Goal: Information Seeking & Learning: Find specific fact

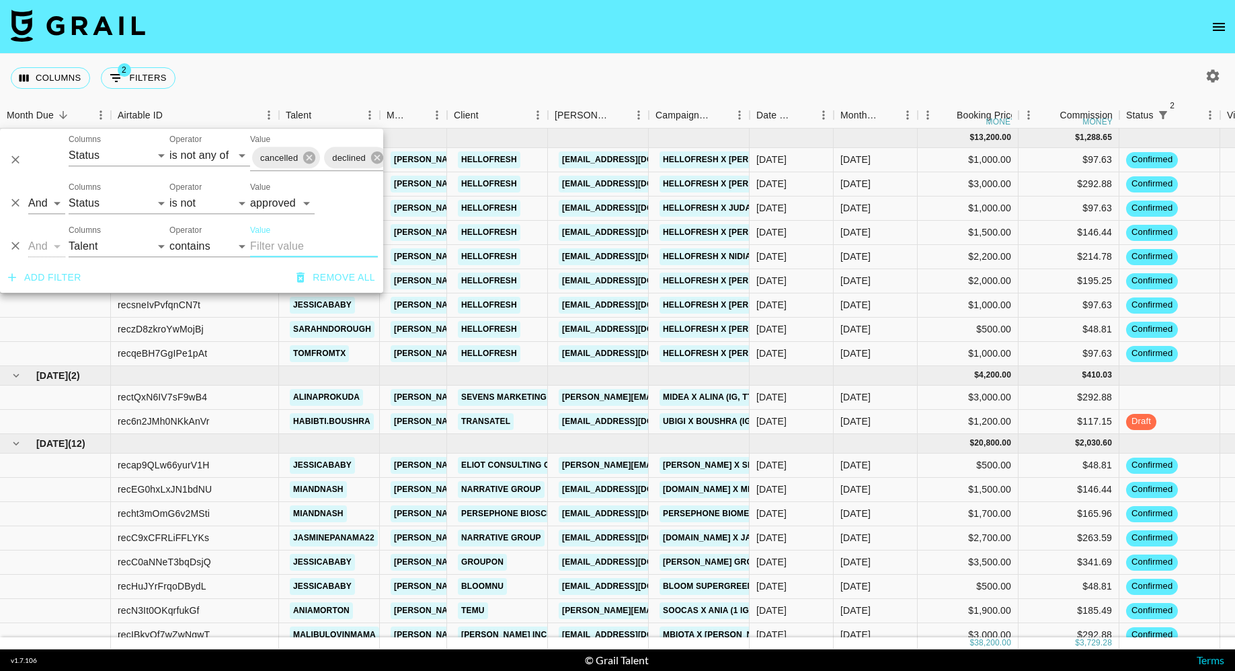
select select "status"
select select "isNotAnyOf"
select select "status"
select select "not"
select select "approved"
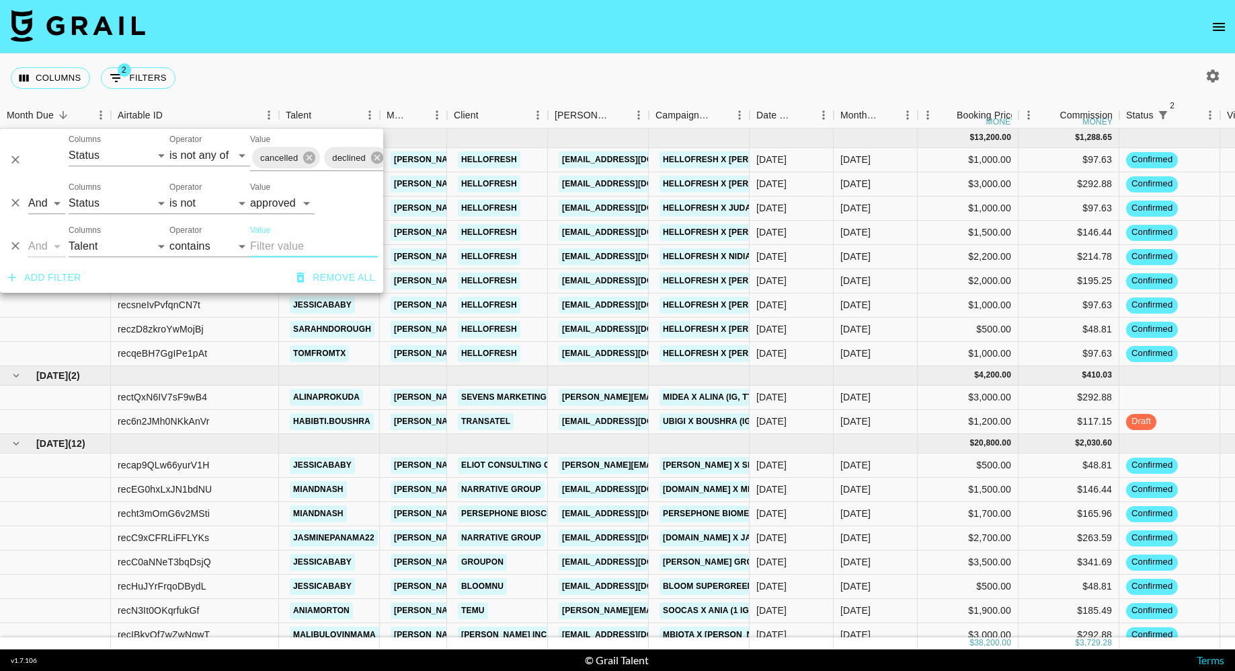
select select "talentName"
click at [272, 249] on input "Value" at bounding box center [314, 246] width 128 height 22
type input "[PERSON_NAME]"
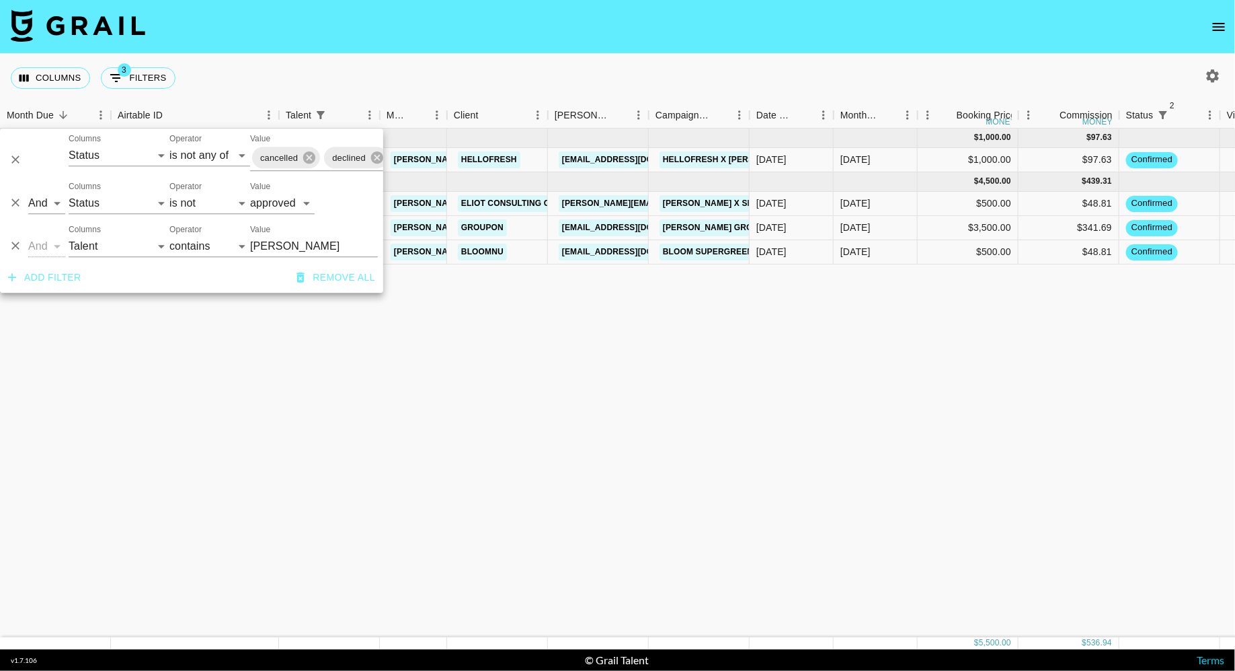
click at [547, 309] on div "[DATE] ( 1 ) $ 1,000.00 $ 97.63 recsneIvPvfqnCN7t jessicababy [PERSON_NAME][EMA…" at bounding box center [1041, 382] width 2082 height 508
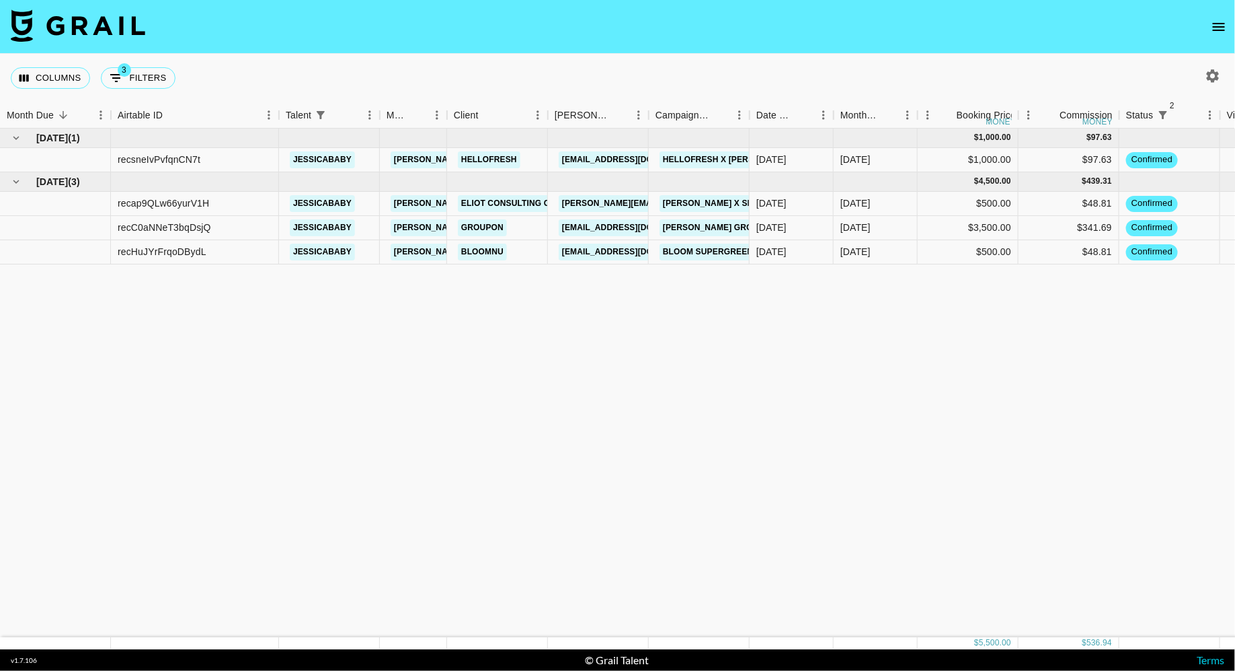
click at [1213, 79] on icon "button" at bounding box center [1213, 75] width 13 height 13
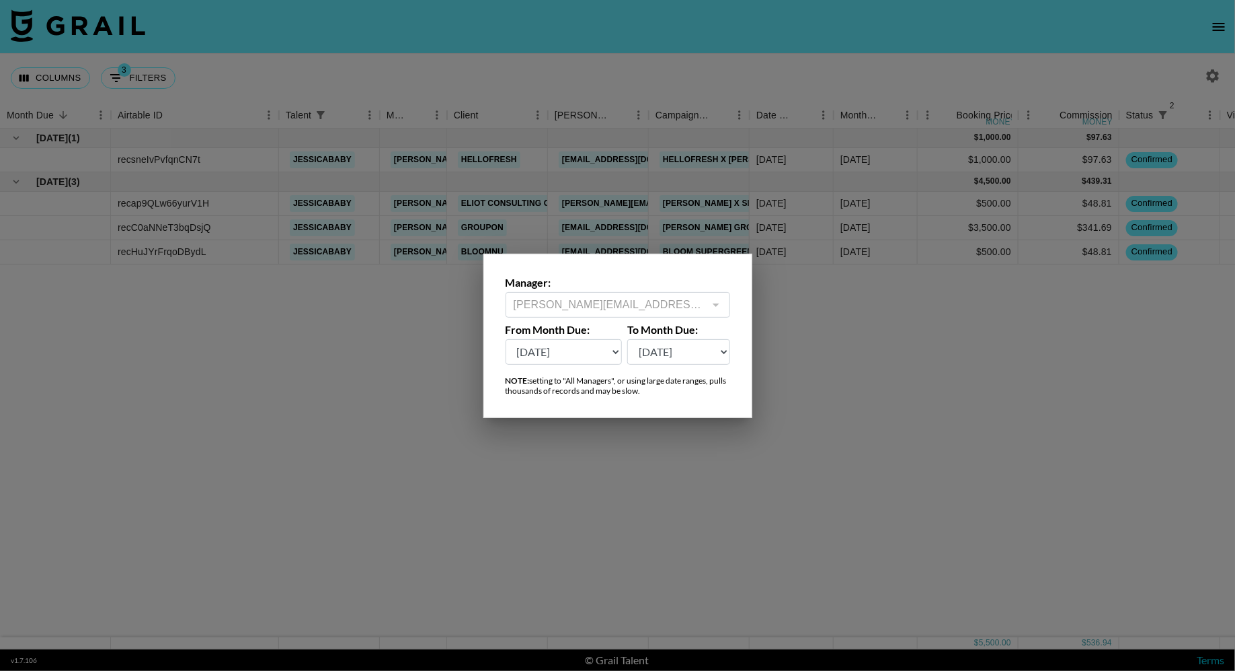
click at [591, 362] on select "[DATE] Sep '[DATE] [DATE] '[DATE] May '[DATE] Mar '[DATE] Jan '[DATE] Nov '[DAT…" at bounding box center [564, 352] width 117 height 26
select select "[DATE]"
click at [506, 339] on select "[DATE] Sep '[DATE] [DATE] '[DATE] May '[DATE] Mar '[DATE] Jan '[DATE] Nov '[DAT…" at bounding box center [564, 352] width 117 height 26
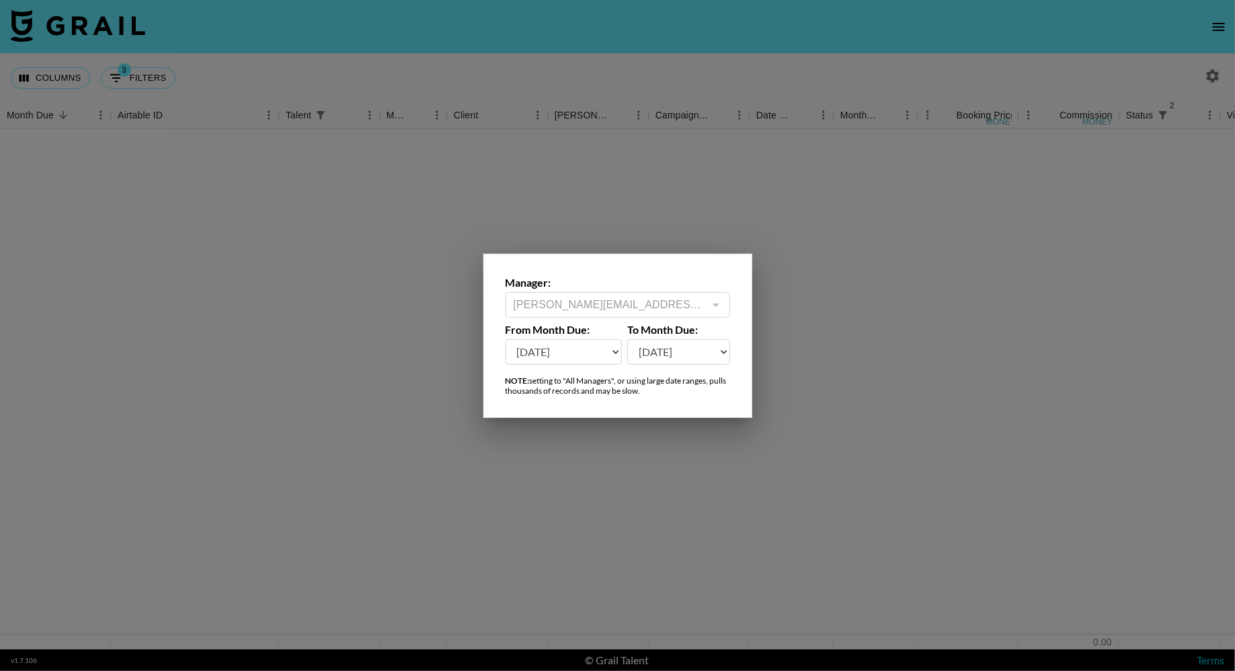
click at [653, 178] on div at bounding box center [617, 335] width 1235 height 671
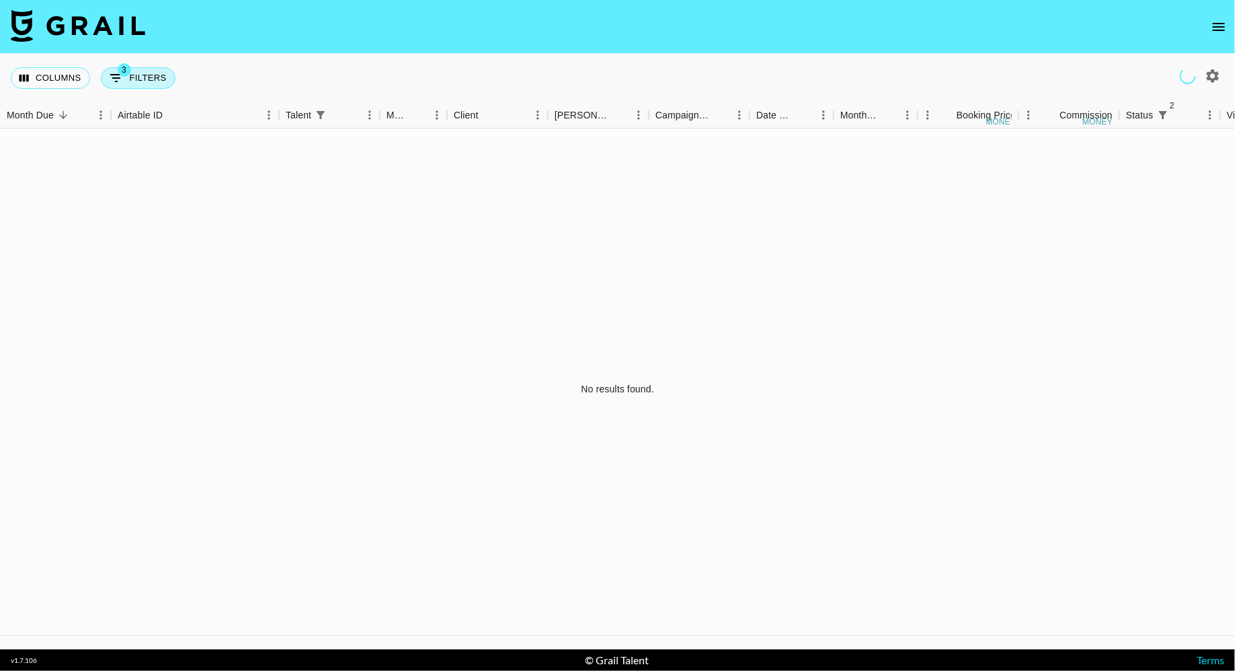
click at [142, 79] on button "3 Filters" at bounding box center [138, 78] width 75 height 22
select select "status"
select select "isNotAnyOf"
select select "status"
select select "not"
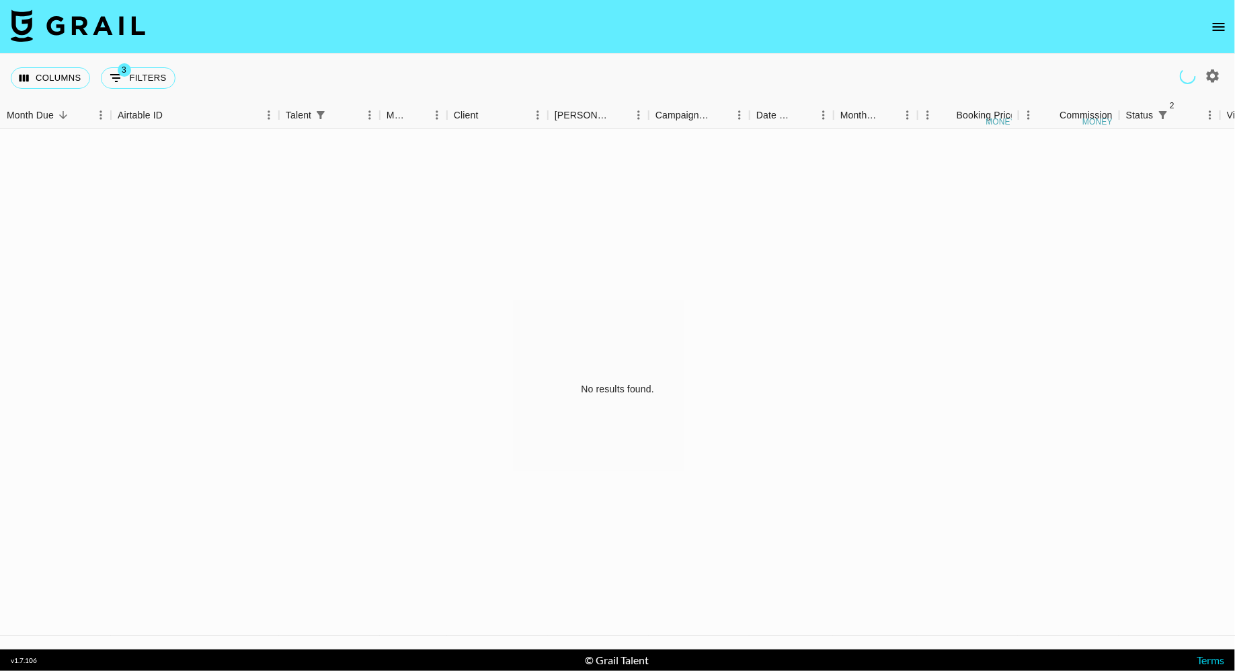
select select "approved"
select select "talentName"
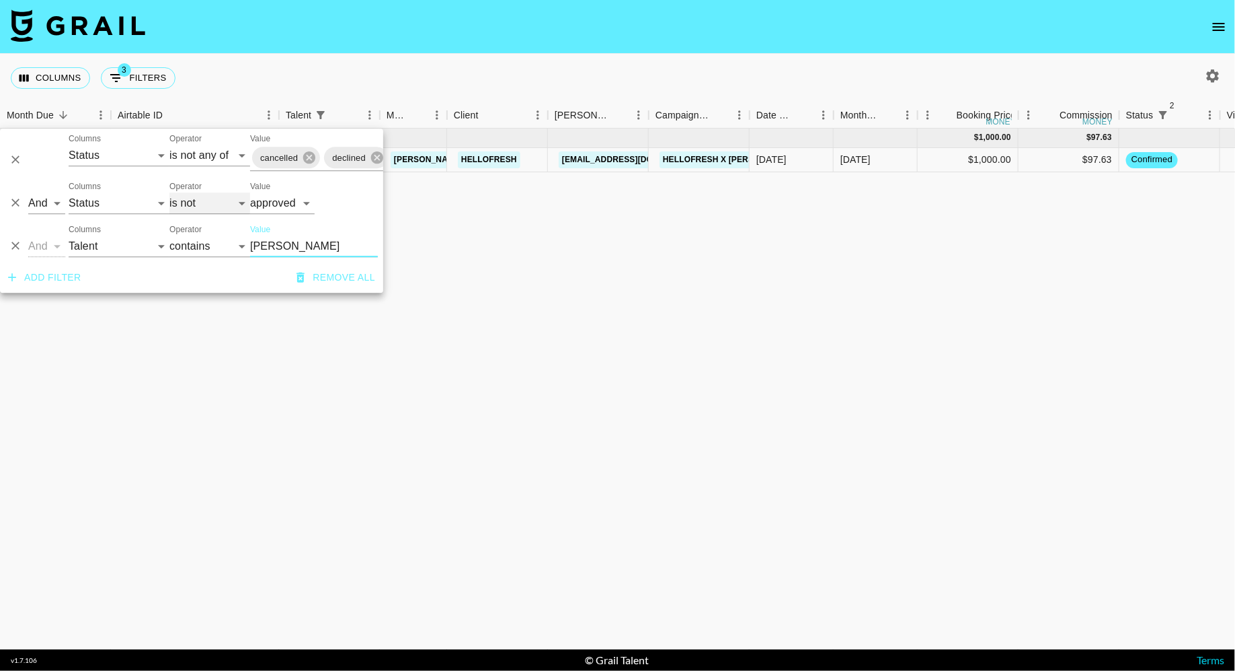
click at [206, 208] on select "is is not is any of is not any of" at bounding box center [209, 203] width 81 height 22
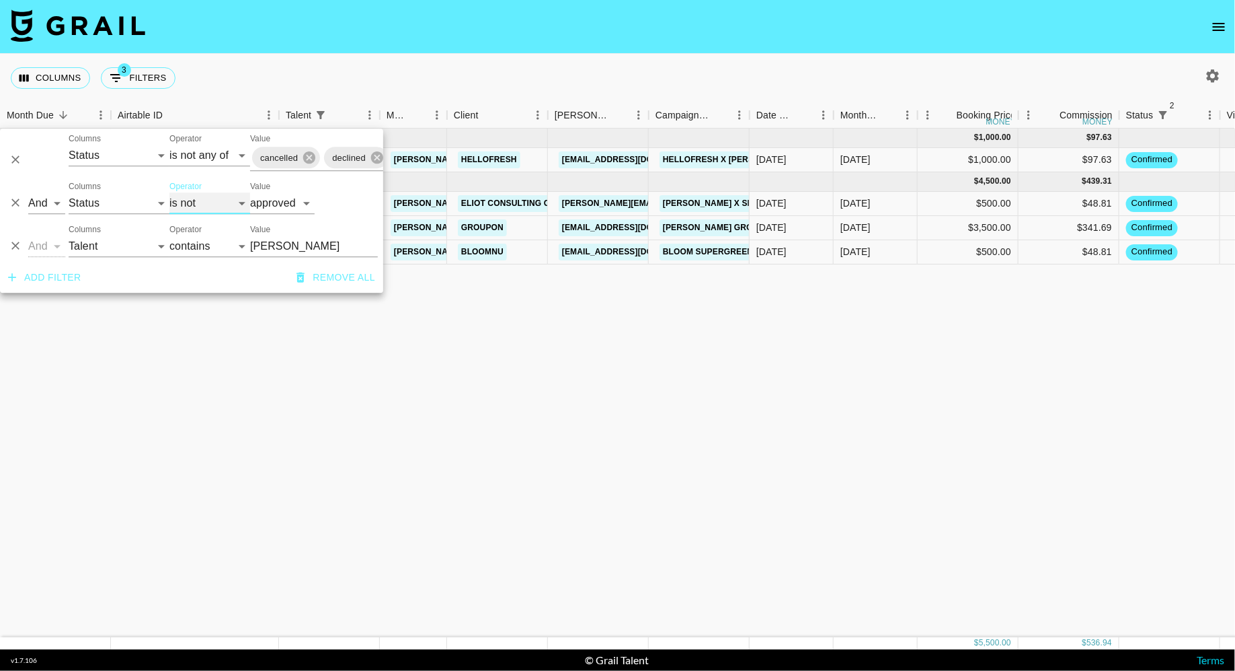
select select "is"
click at [169, 192] on select "is is not is any of is not any of" at bounding box center [209, 203] width 81 height 22
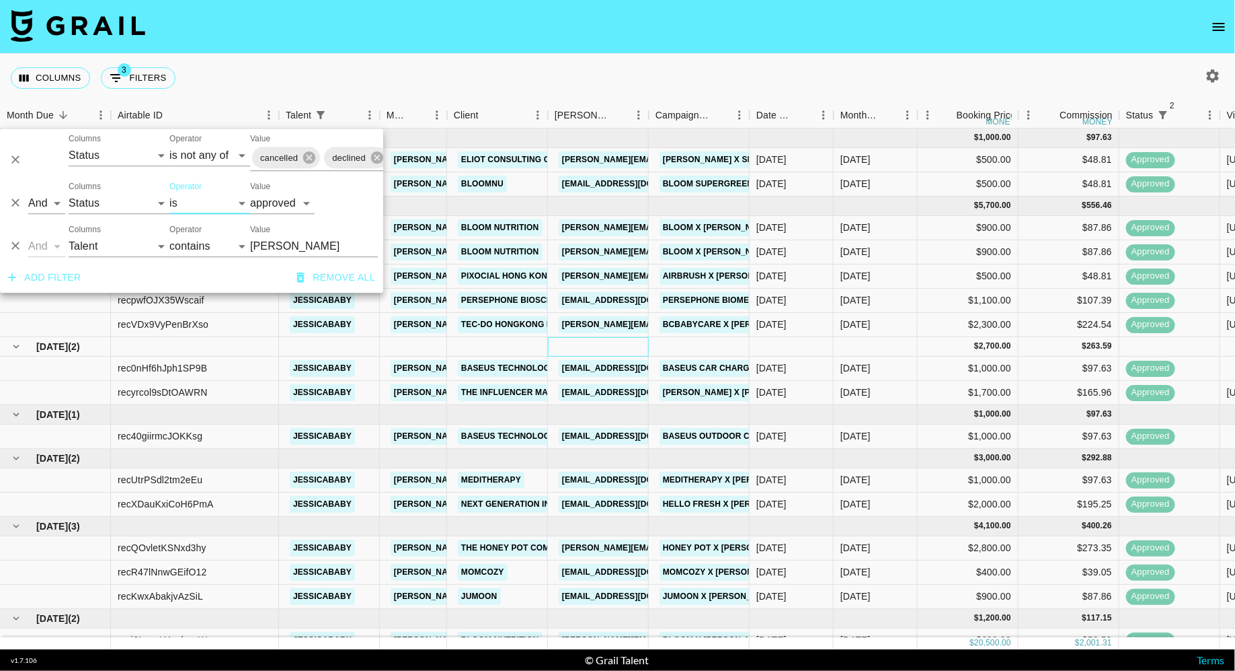
click at [602, 346] on div at bounding box center [598, 347] width 101 height 20
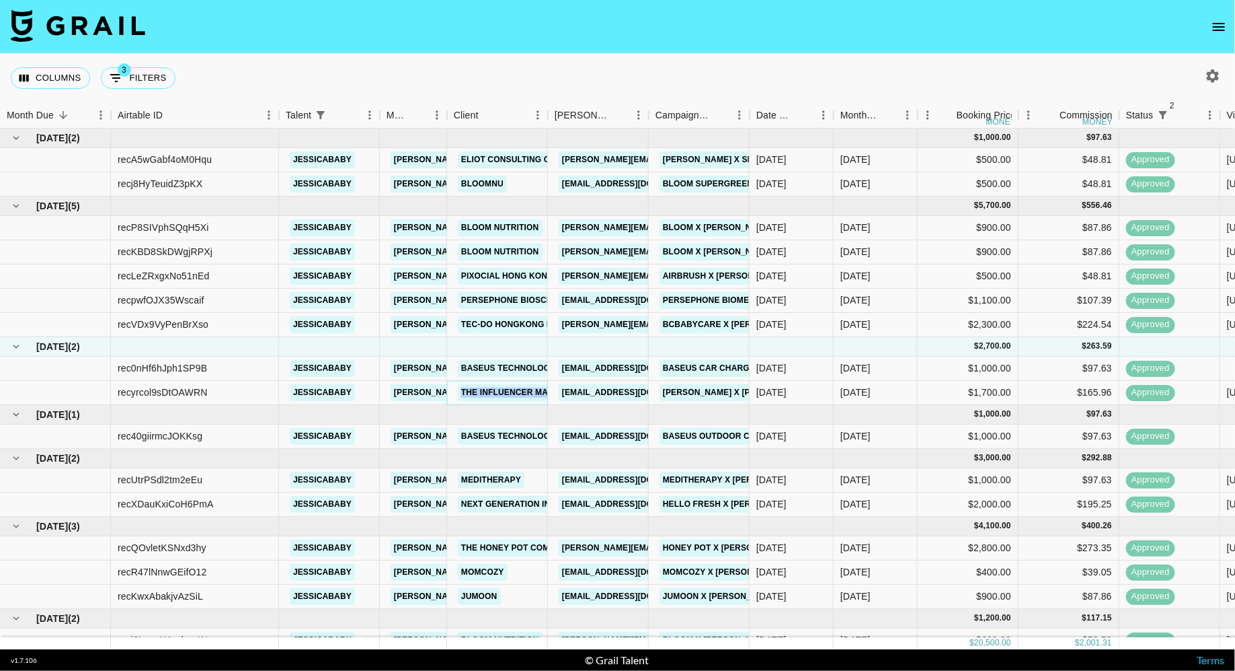
copy link "The Influencer Marketing Factory"
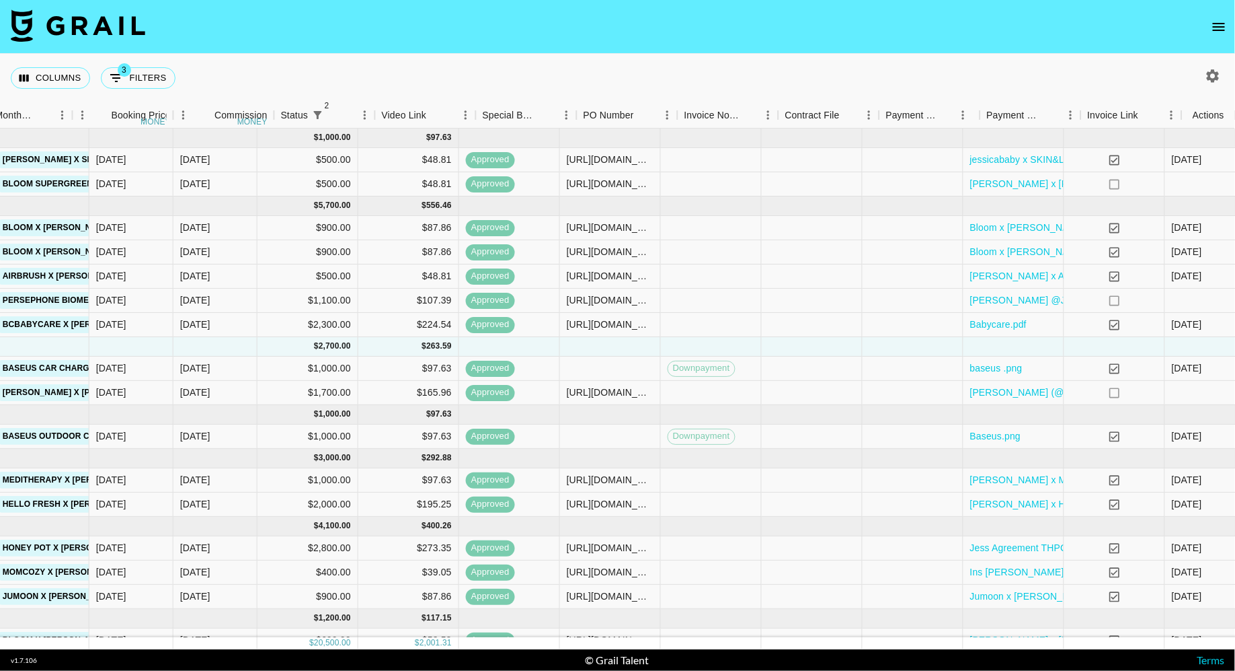
scroll to position [0, 845]
